Goal: Task Accomplishment & Management: Manage account settings

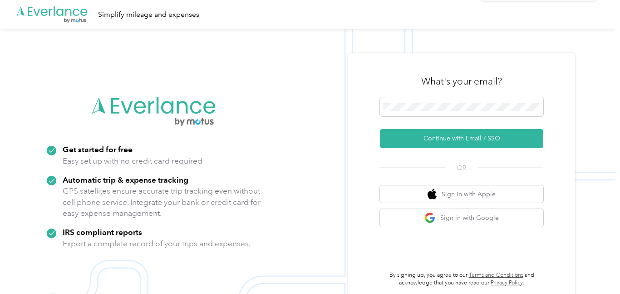
click at [601, 13] on span "Session Expired" at bounding box center [538, 18] width 130 height 11
click at [599, 15] on icon at bounding box center [599, 18] width 7 height 8
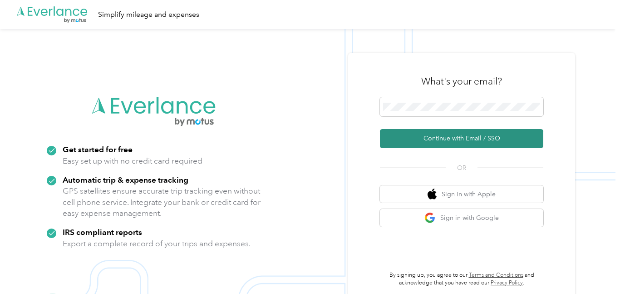
click at [461, 137] on button "Continue with Email / SSO" at bounding box center [461, 138] width 163 height 19
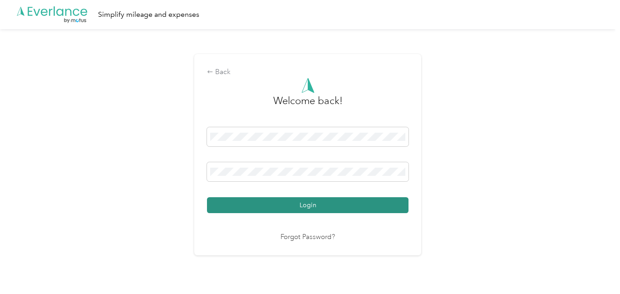
click at [298, 206] on button "Login" at bounding box center [307, 205] width 201 height 16
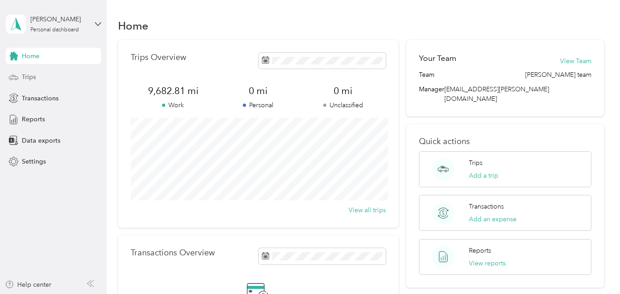
click at [32, 79] on span "Trips" at bounding box center [29, 77] width 14 height 10
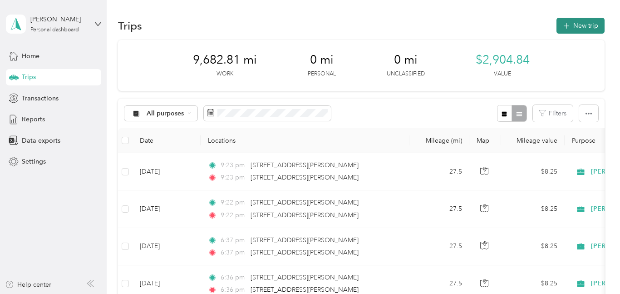
click at [579, 27] on button "New trip" at bounding box center [580, 26] width 48 height 16
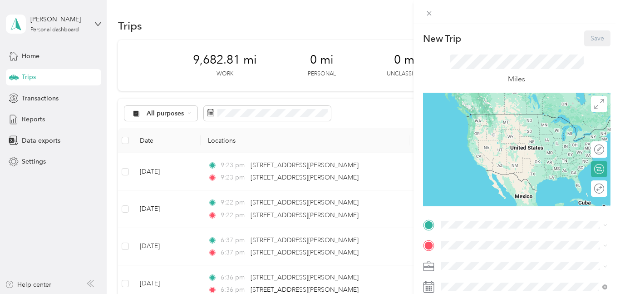
click at [429, 228] on icon at bounding box center [428, 225] width 8 height 8
click at [427, 224] on icon at bounding box center [428, 225] width 8 height 8
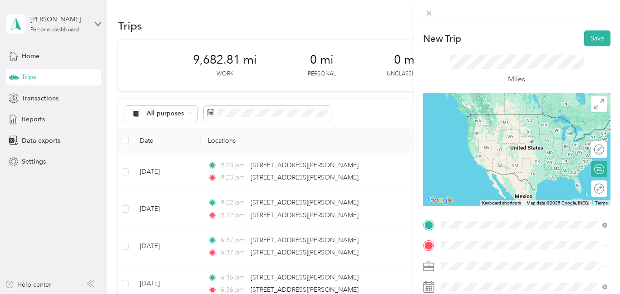
click at [466, 260] on span "[STREET_ADDRESS][US_STATE]" at bounding box center [502, 257] width 91 height 8
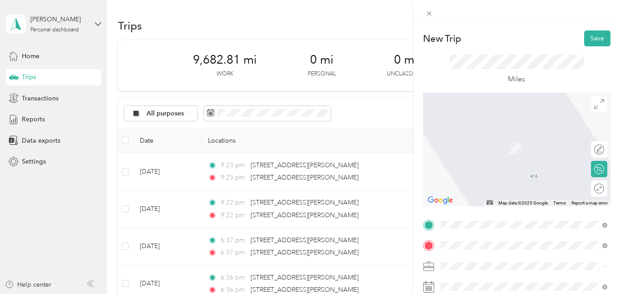
click at [464, 139] on span "[STREET_ADDRESS][US_STATE]" at bounding box center [502, 135] width 91 height 8
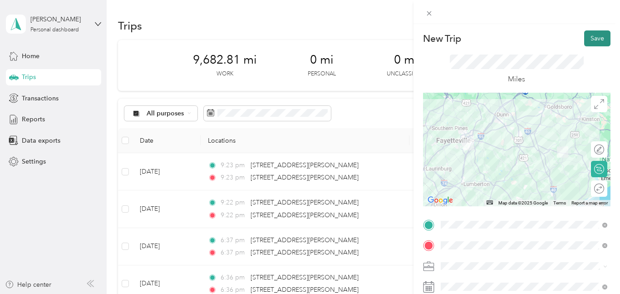
click at [597, 37] on button "Save" at bounding box center [597, 38] width 26 height 16
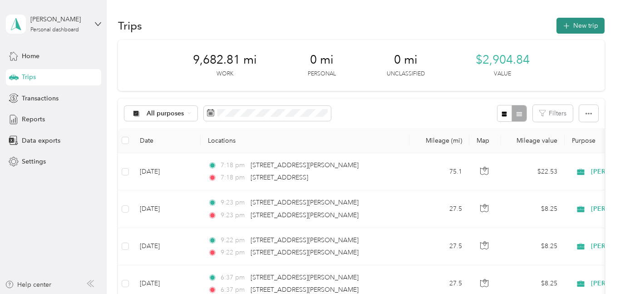
click at [597, 20] on button "New trip" at bounding box center [580, 26] width 48 height 16
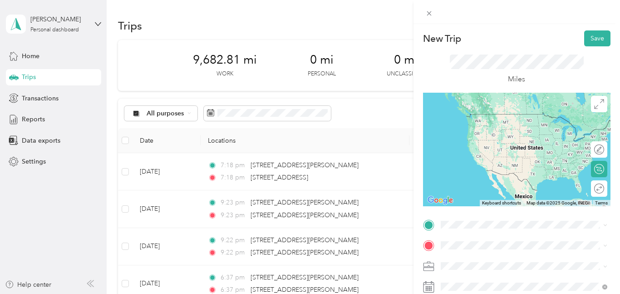
click at [468, 137] on span "[STREET_ADDRESS][US_STATE]" at bounding box center [502, 132] width 91 height 8
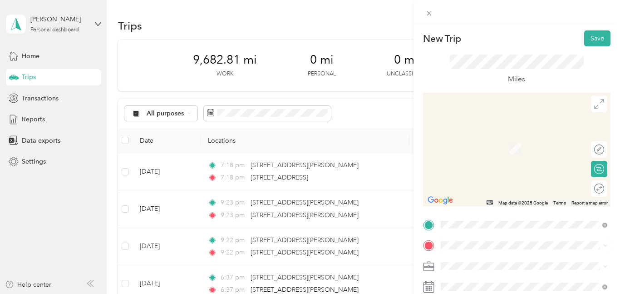
click at [466, 218] on span "[STREET_ADDRESS][US_STATE]" at bounding box center [502, 220] width 91 height 8
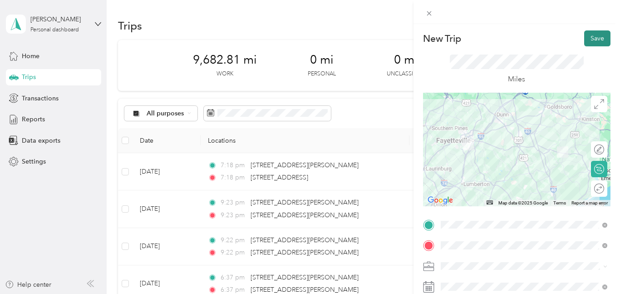
click at [595, 38] on button "Save" at bounding box center [597, 38] width 26 height 16
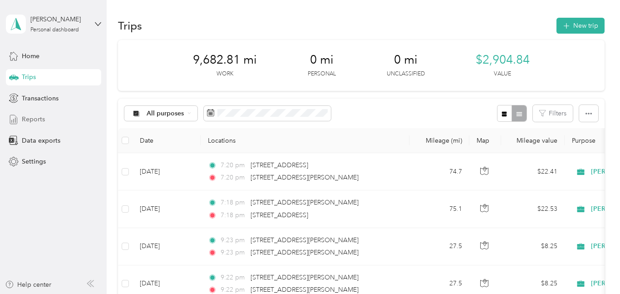
click at [46, 116] on div "Reports" at bounding box center [53, 119] width 95 height 16
